Goal: Find specific page/section: Find specific page/section

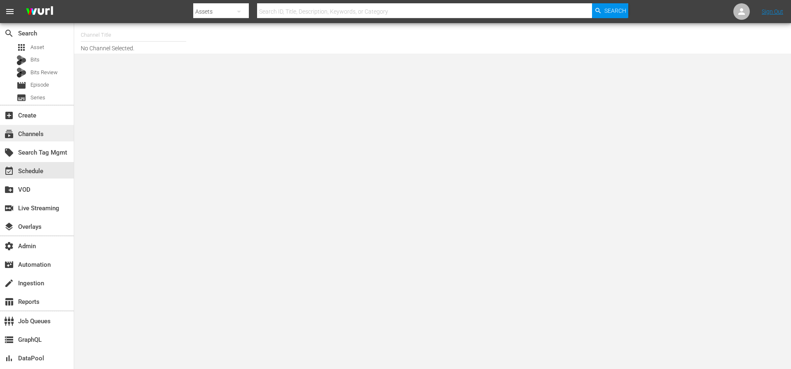
click at [47, 131] on div "subscriptions Channels" at bounding box center [37, 133] width 74 height 16
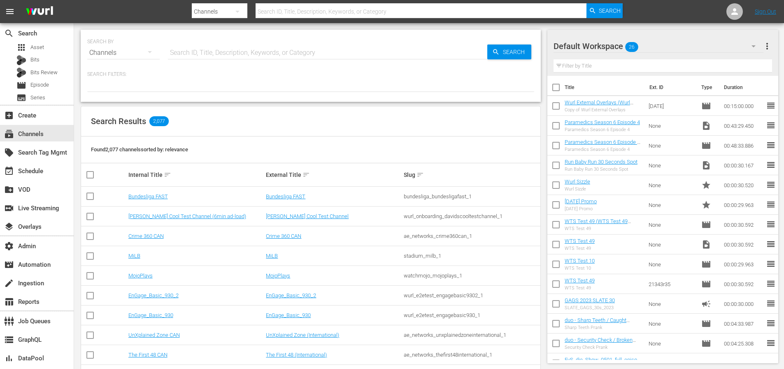
click at [229, 47] on input "text" at bounding box center [328, 53] width 320 height 20
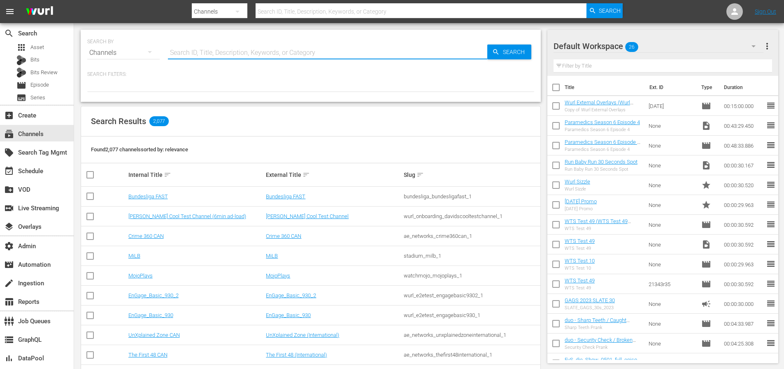
paste input "atresmedia_zitv_1"
type input "atresmedia_zitv_1"
click at [523, 51] on span "Search" at bounding box center [516, 51] width 32 height 15
type input "atresmedia_zitv_1"
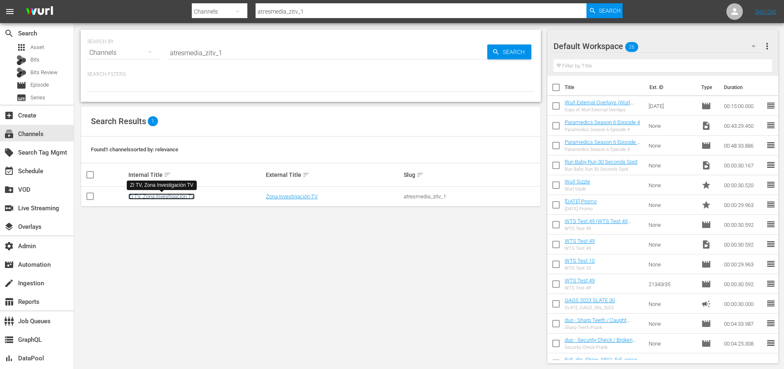
click at [183, 196] on link "ZI TV, Zona Investigación TV" at bounding box center [161, 196] width 66 height 6
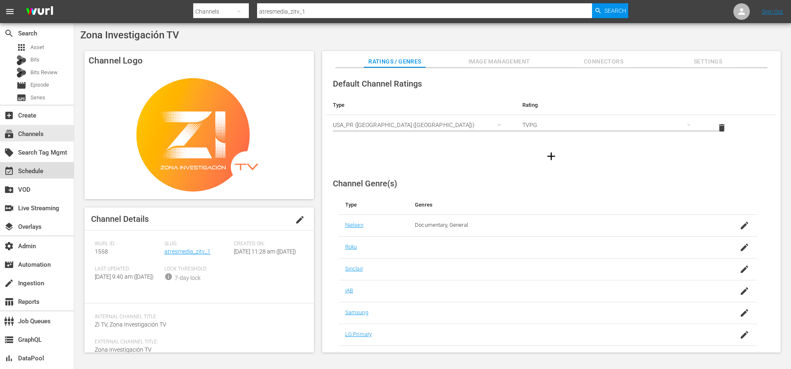
click at [44, 172] on div "event_available Schedule" at bounding box center [23, 169] width 46 height 7
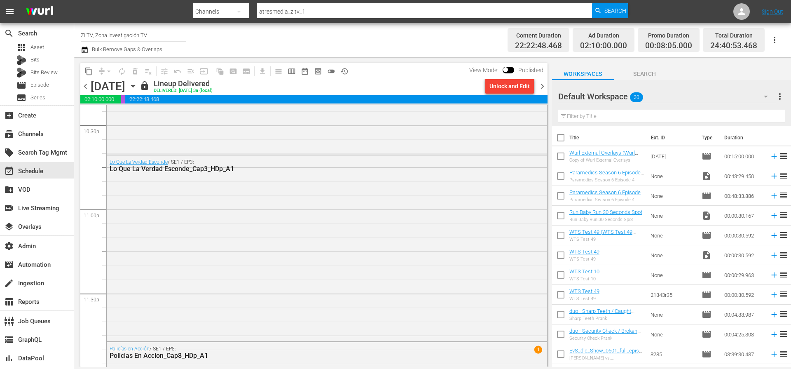
scroll to position [3694, 0]
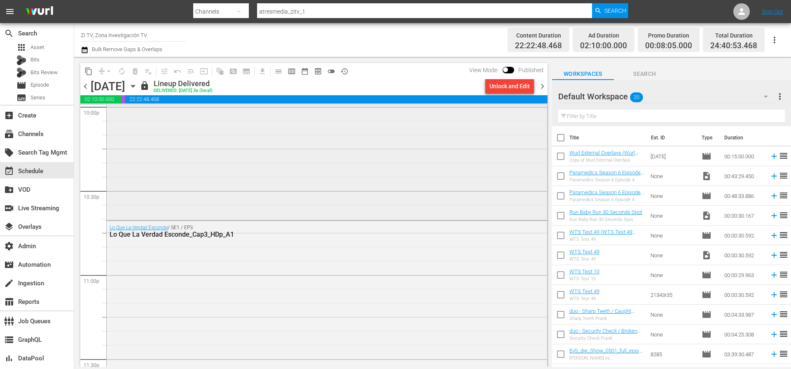
click at [265, 199] on div "Lo Que La Verdad Esconde / SE1 / EP2: Lo Que La Verdad Esconde_Cap2_HDp_A1" at bounding box center [327, 120] width 440 height 194
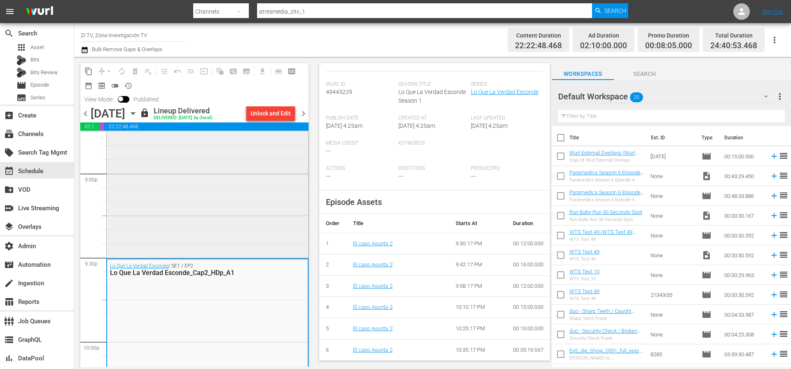
scroll to position [3486, 0]
click at [254, 221] on div "Lo Que La Verdad Esconde / SE1 / EP1: Lo Que La Verdad Esconde_Cap1_HDp_A1" at bounding box center [207, 143] width 201 height 227
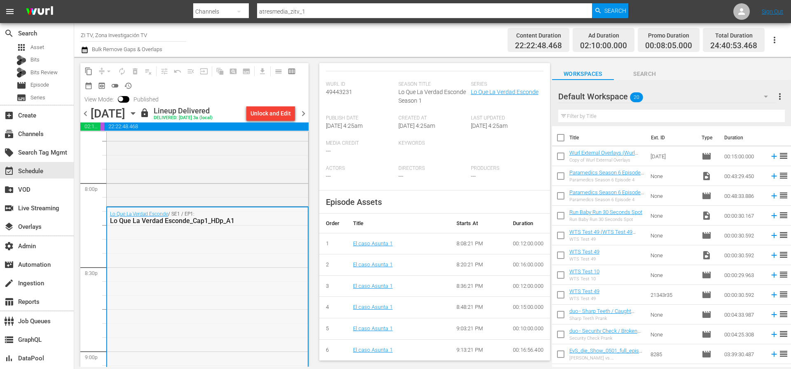
scroll to position [3300, 0]
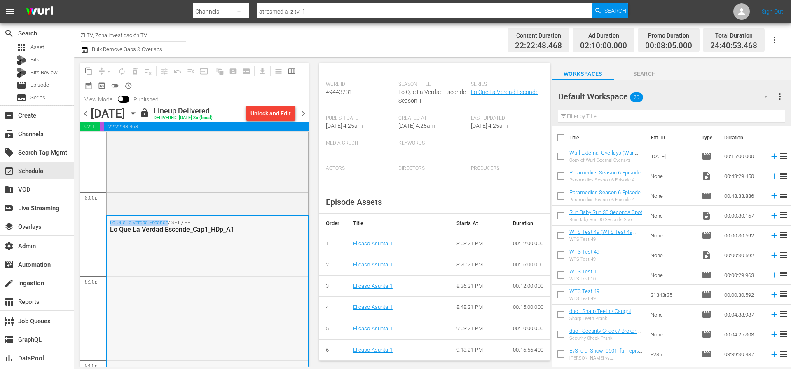
drag, startPoint x: 107, startPoint y: 222, endPoint x: 168, endPoint y: 222, distance: 60.1
click at [168, 222] on div "Lo Que La Verdad Esconde / SE1 / EP1: Lo Que La Verdad Esconde_Cap1_HDp_A1" at bounding box center [207, 226] width 201 height 20
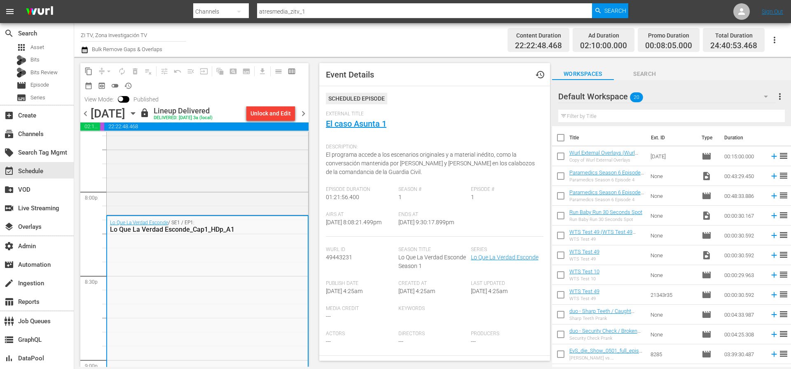
click at [408, 125] on div "External Title El caso Asunta 1" at bounding box center [434, 125] width 217 height 29
click at [151, 221] on link "Lo Que La Verdad Esconde" at bounding box center [139, 222] width 58 height 6
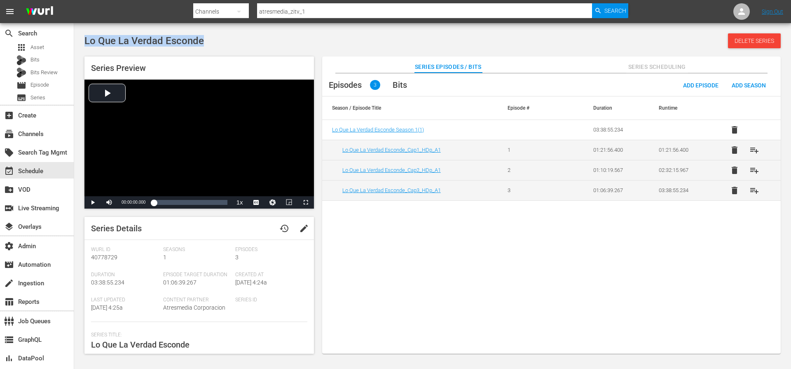
drag, startPoint x: 176, startPoint y: 42, endPoint x: 86, endPoint y: 41, distance: 90.2
click at [86, 41] on div "Lo Que La Verdad Esconde Delete Series" at bounding box center [432, 40] width 696 height 15
copy span "Lo Que La Verdad Esconde"
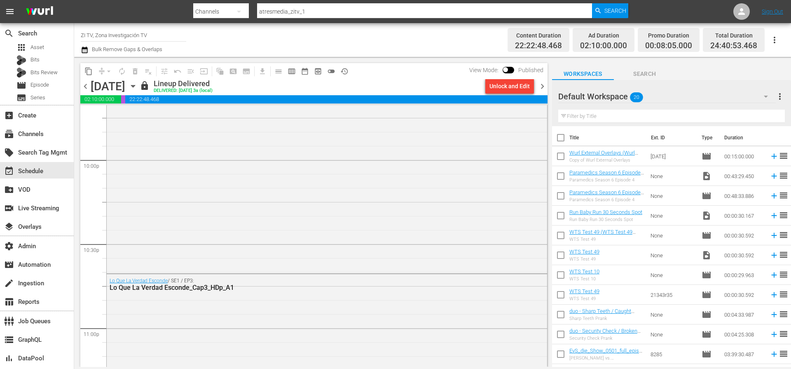
scroll to position [3654, 0]
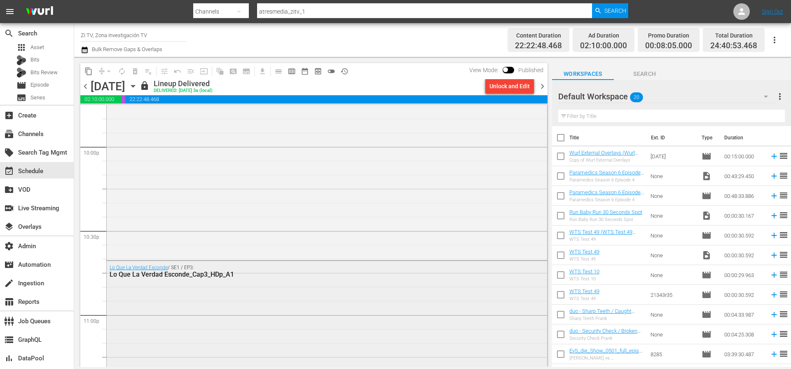
click at [401, 293] on div "Lo Que La Verdad Esconde / SE1 / EP3: Lo Que La Verdad Esconde_Cap3_HDp_A1" at bounding box center [327, 353] width 440 height 184
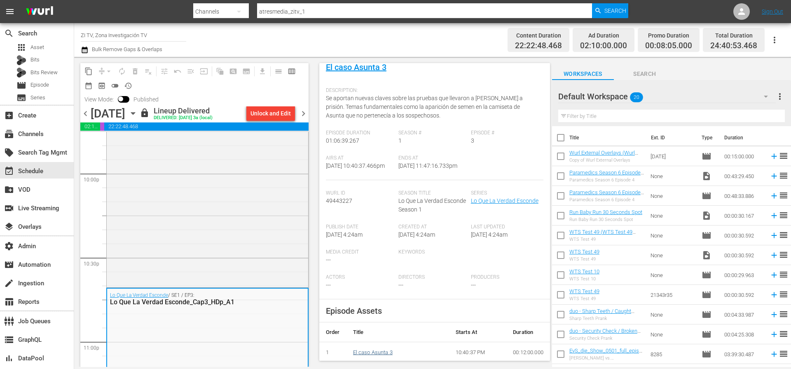
scroll to position [0, 0]
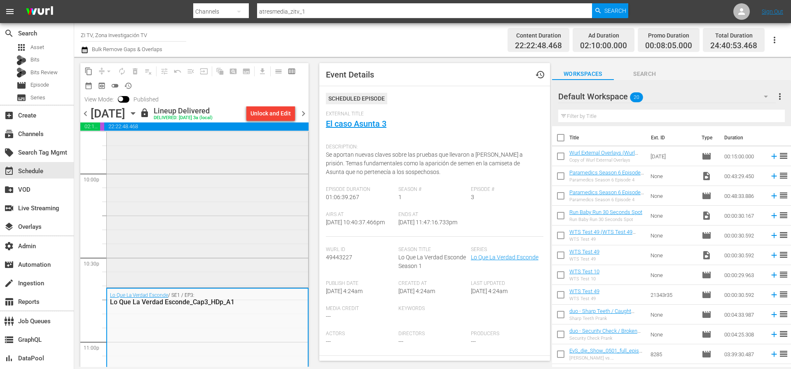
click at [247, 245] on div "Lo Que La Verdad Esconde / SE1 / EP2: Lo Que La Verdad Esconde_Cap2_HDp_A1" at bounding box center [207, 188] width 201 height 194
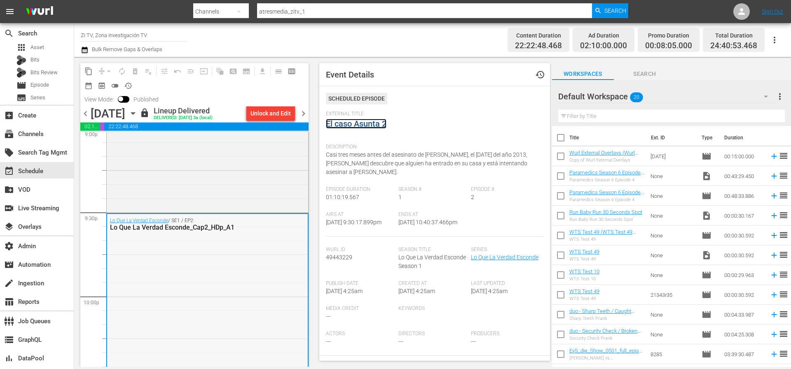
scroll to position [3497, 0]
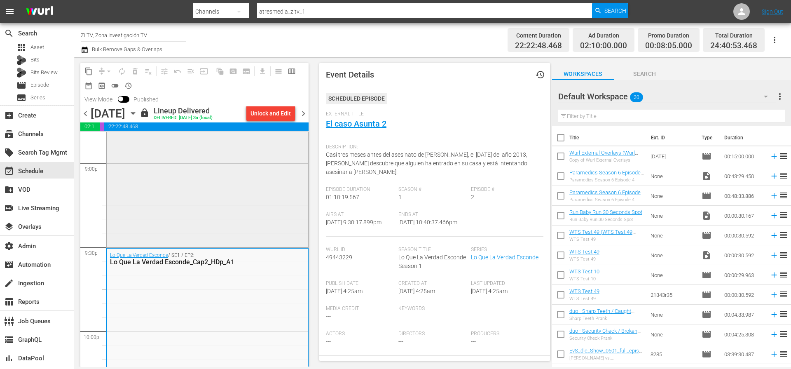
click at [205, 214] on div "Lo Que La Verdad Esconde / SE1 / EP1: Lo Que La Verdad Esconde_Cap1_HDp_A1" at bounding box center [207, 132] width 201 height 227
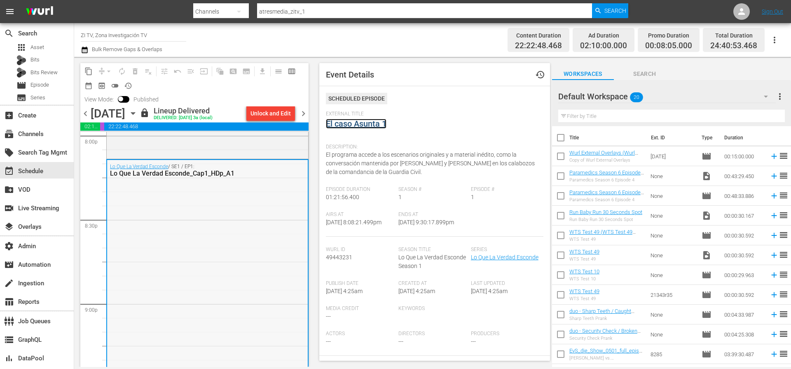
scroll to position [3312, 0]
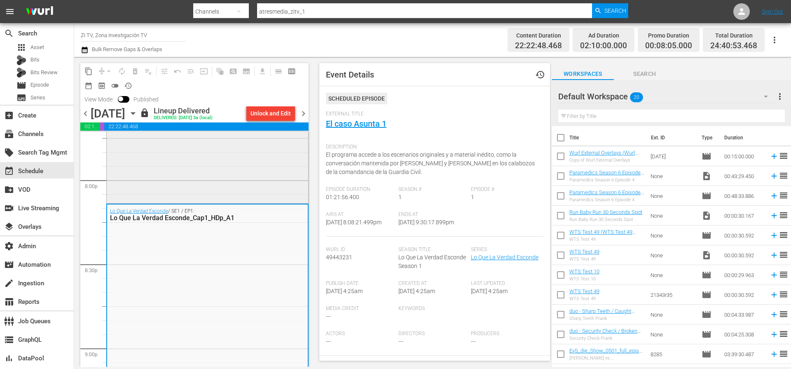
click at [200, 170] on div "En Tierra Hostil / SE1 / EP6: En Tierra Hostil_Cap6_HDp_A1" at bounding box center [207, 98] width 201 height 208
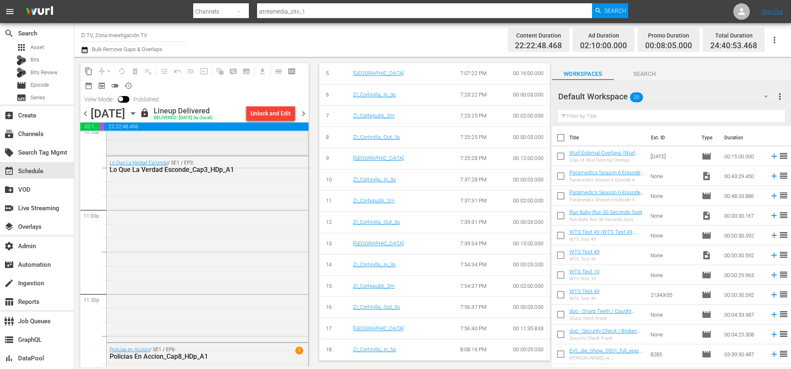
scroll to position [3918, 0]
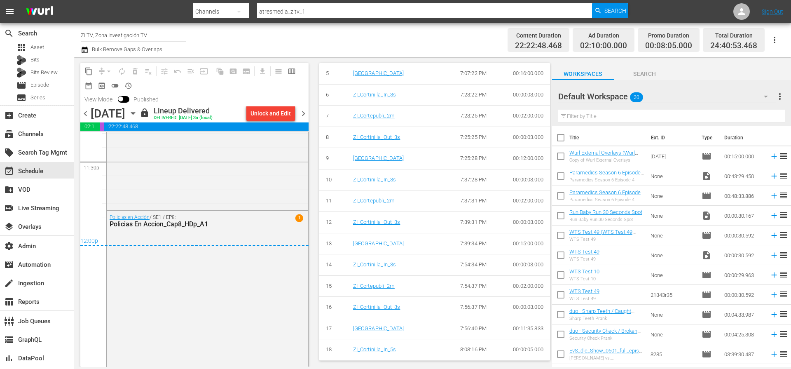
click at [189, 222] on div "Policias En Accion_Cap8_HDp_A1" at bounding box center [187, 224] width 155 height 8
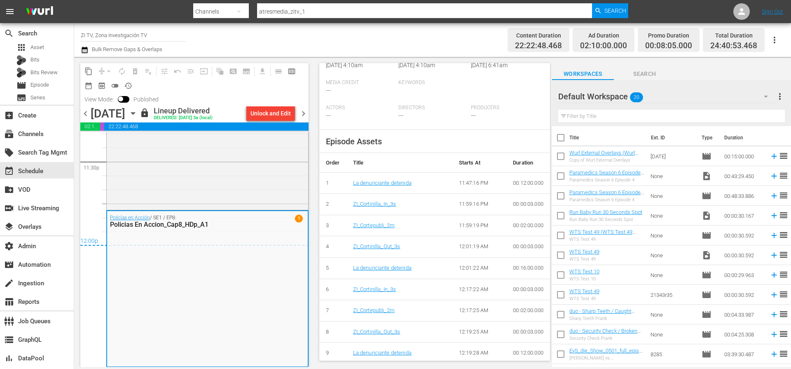
scroll to position [295, 0]
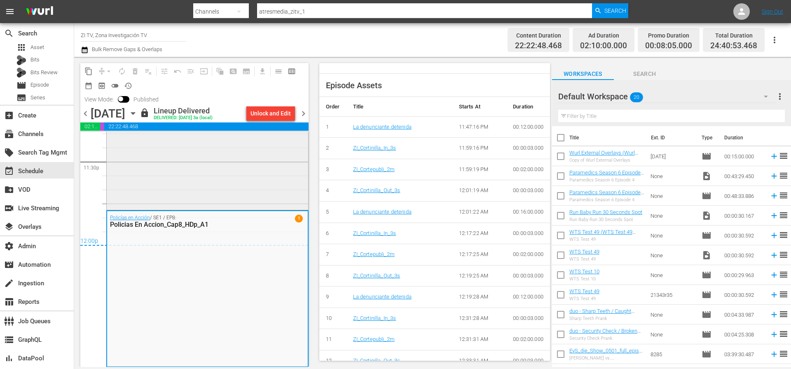
click at [241, 189] on div "Lo Que La Verdad Esconde / SE1 / EP3: Lo Que La Verdad Esconde_Cap3_HDp_A1" at bounding box center [207, 116] width 201 height 184
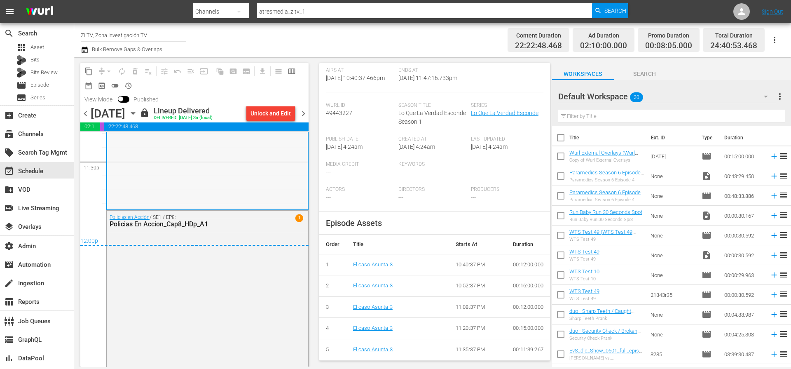
scroll to position [153, 0]
click at [238, 288] on div "Policías en Acción / SE1 / EP8: Policias En Accion_Cap8_HDp_A1 1" at bounding box center [207, 287] width 201 height 154
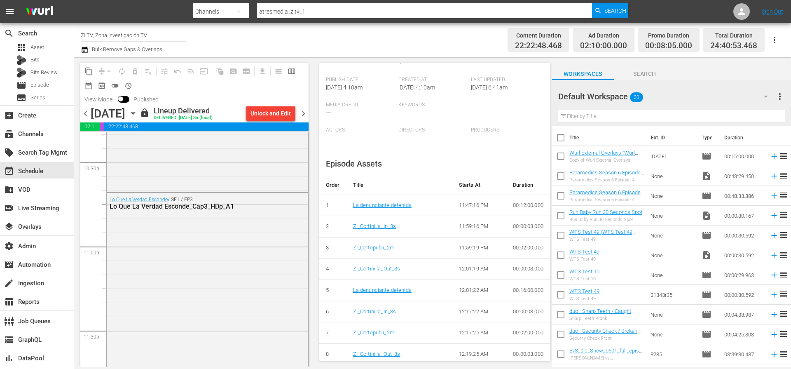
scroll to position [186, 0]
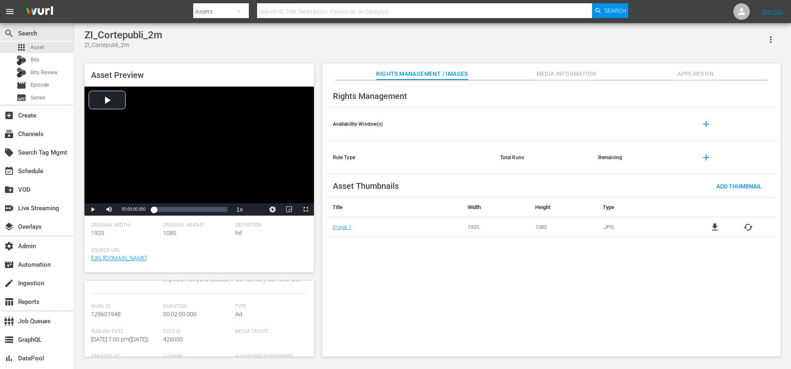
scroll to position [62, 0]
